Goal: Information Seeking & Learning: Learn about a topic

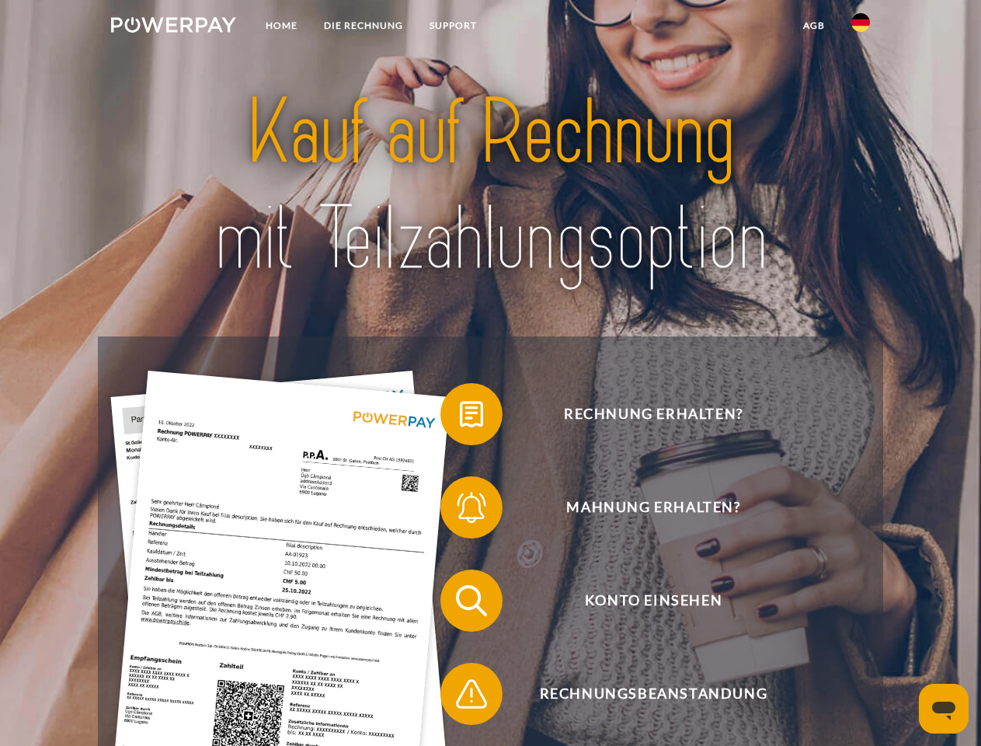
click at [173, 27] on img at bounding box center [173, 25] width 125 height 16
click at [861, 27] on img at bounding box center [860, 22] width 19 height 19
click at [813, 26] on link "agb" at bounding box center [814, 26] width 48 height 28
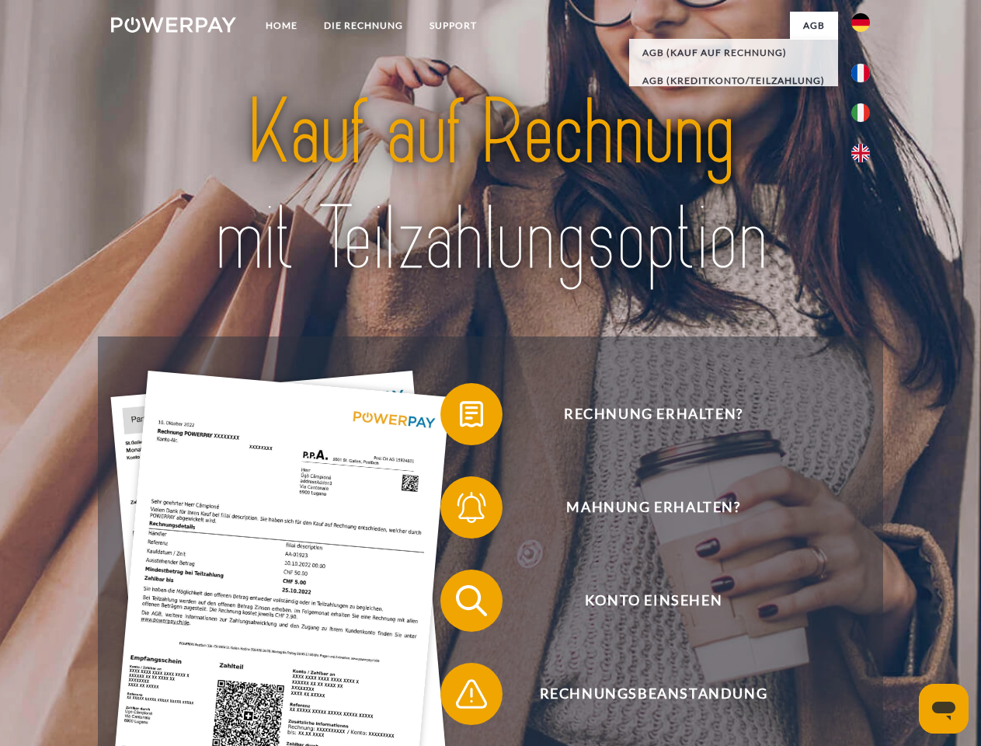
click at [460, 417] on span at bounding box center [448, 414] width 78 height 78
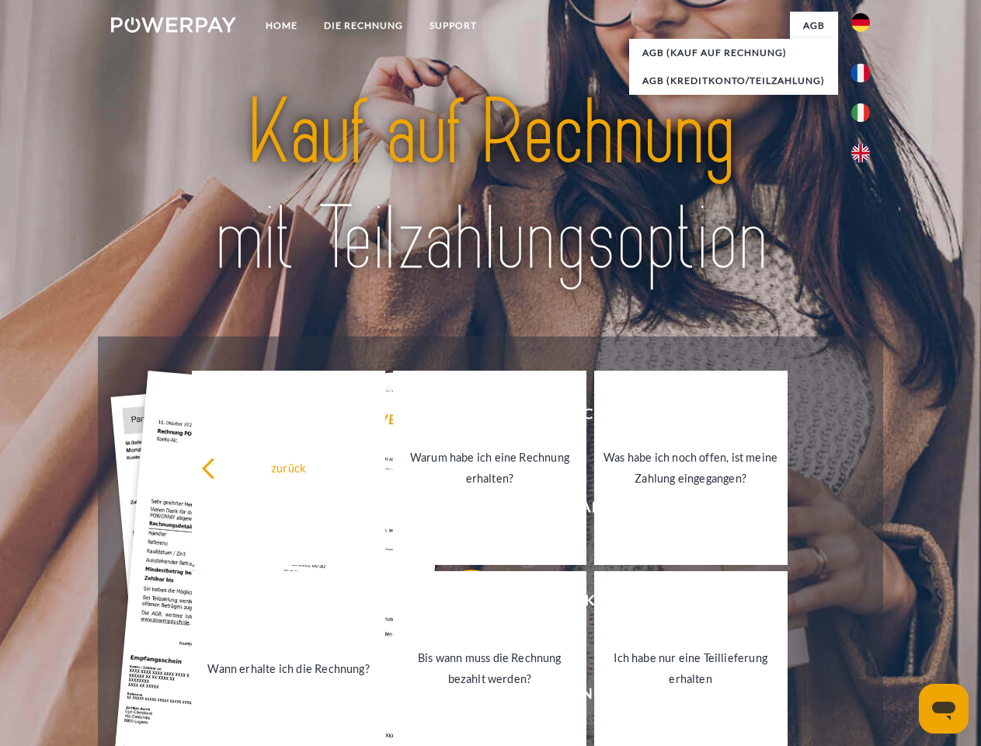
click at [460, 510] on link "Warum habe ich eine Rechnung erhalten?" at bounding box center [489, 468] width 193 height 194
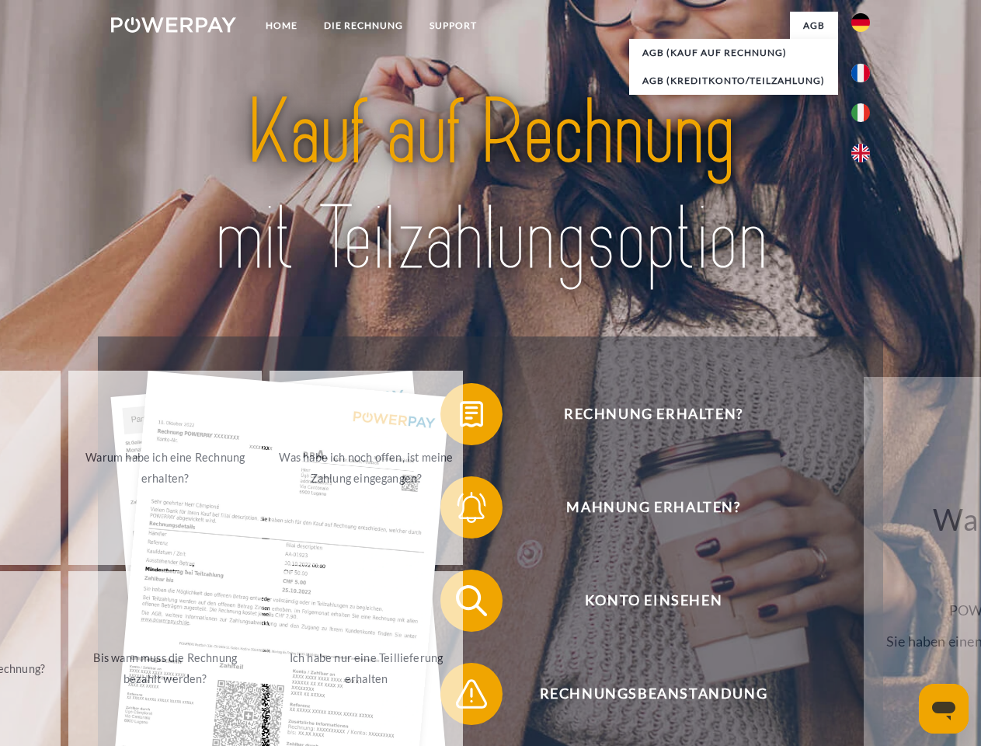
click at [460, 604] on span at bounding box center [448, 601] width 78 height 78
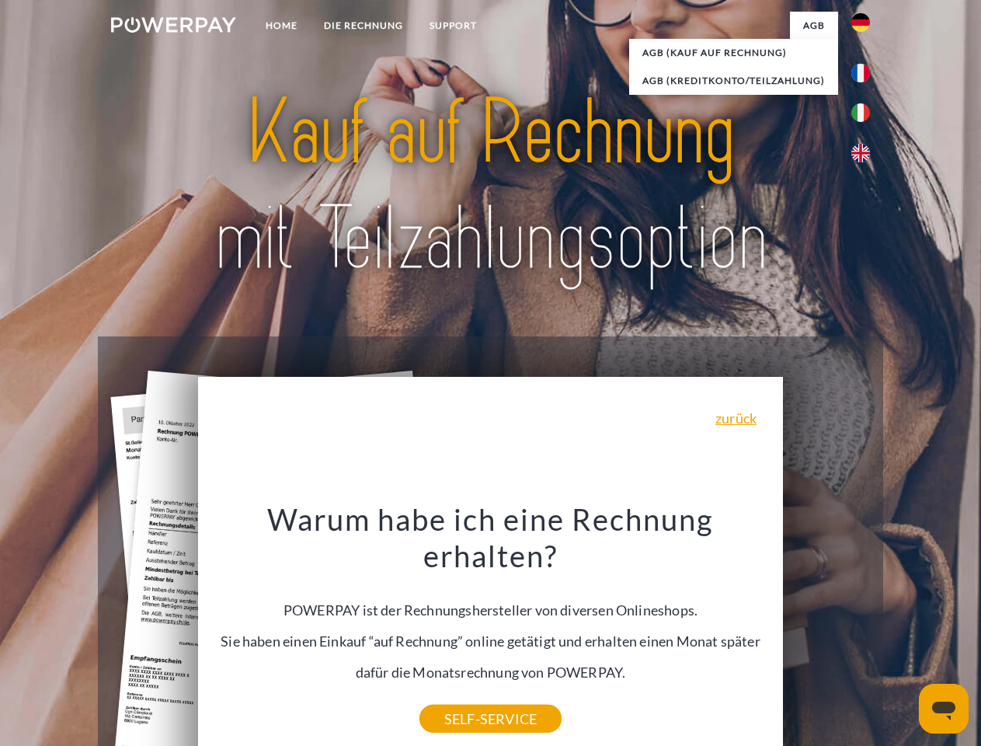
click at [460, 697] on div "Warum habe ich eine Rechnung erhalten? POWERPAY ist der Rechnungshersteller von…" at bounding box center [490, 609] width 567 height 218
click at [944, 708] on icon "Messaging-Fenster öffnen" at bounding box center [943, 710] width 23 height 19
